Goal: Information Seeking & Learning: Learn about a topic

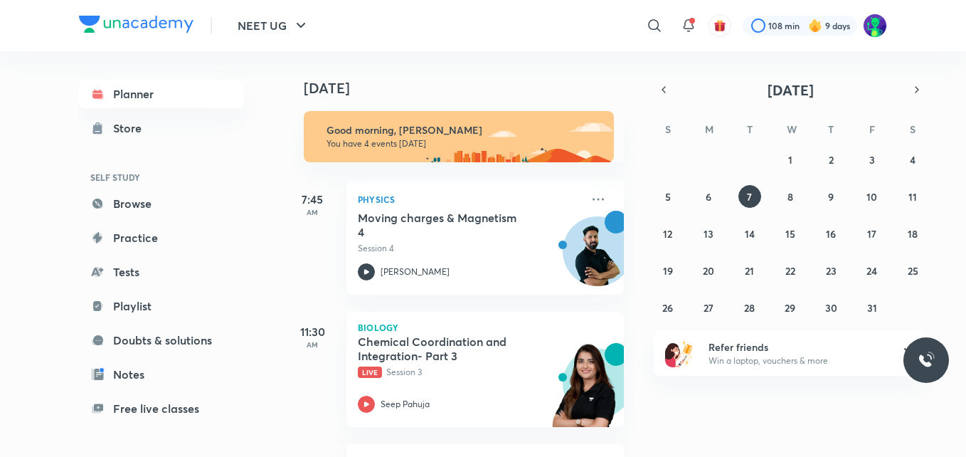
scroll to position [218, 0]
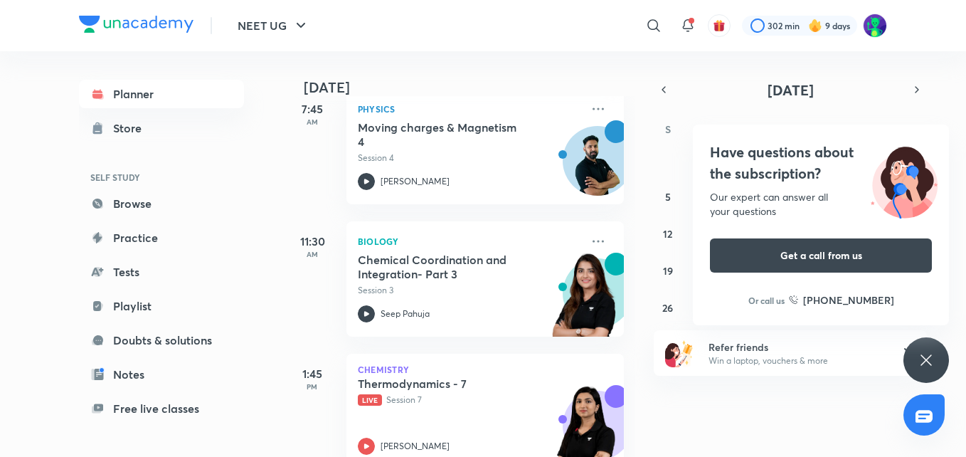
scroll to position [257, 0]
